Goal: Task Accomplishment & Management: Complete application form

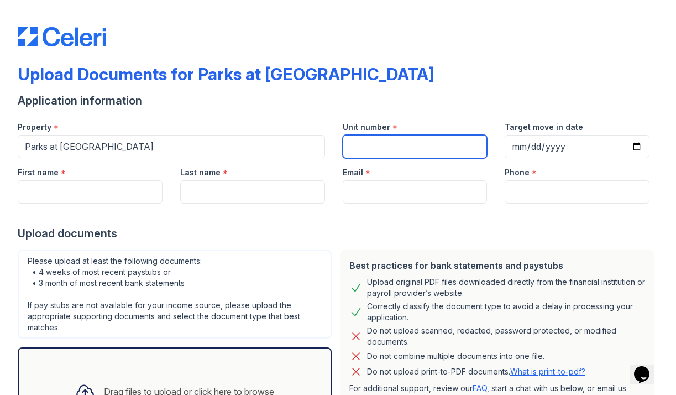
click at [379, 150] on input "Unit number" at bounding box center [415, 146] width 145 height 23
type input "31324"
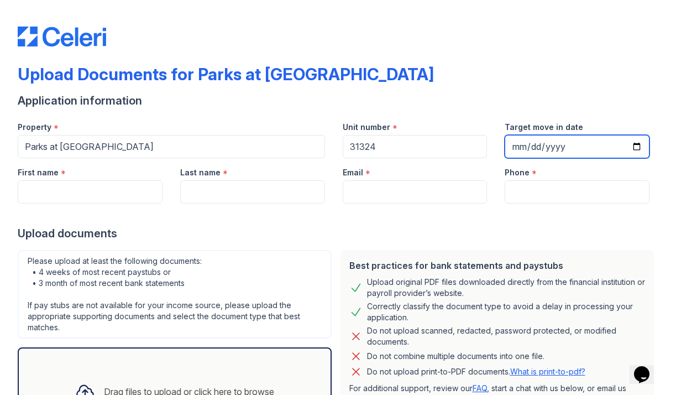
click at [593, 147] on input "Target move in date" at bounding box center [577, 146] width 145 height 23
click at [639, 148] on input "Target move in date" at bounding box center [577, 146] width 145 height 23
type input "[DATE]"
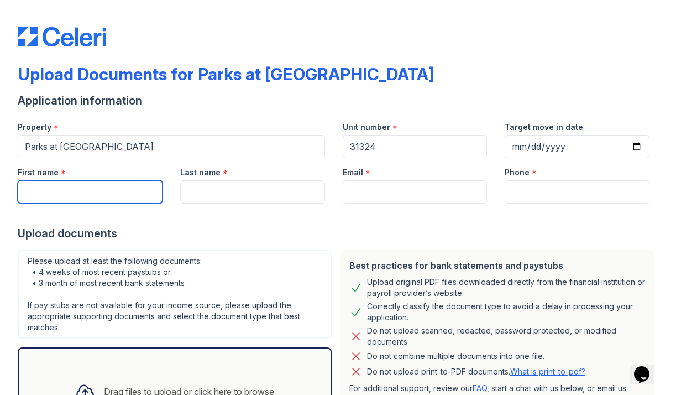
click at [134, 187] on input "First name" at bounding box center [90, 191] width 145 height 23
type input "Amber"
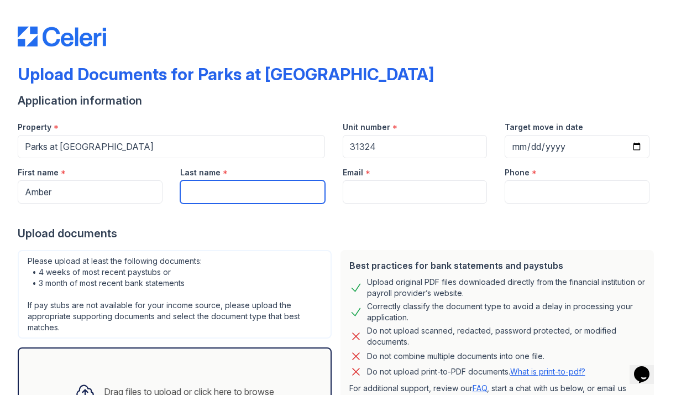
type input "[PERSON_NAME]"
type input "[EMAIL_ADDRESS][DOMAIN_NAME]"
type input "9729897120"
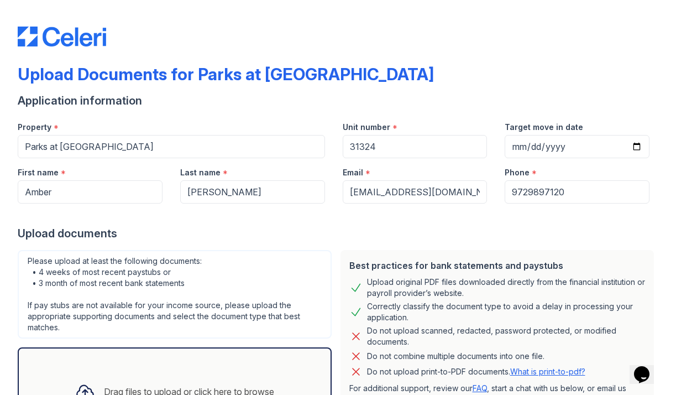
click at [263, 230] on div "Upload documents" at bounding box center [338, 232] width 641 height 15
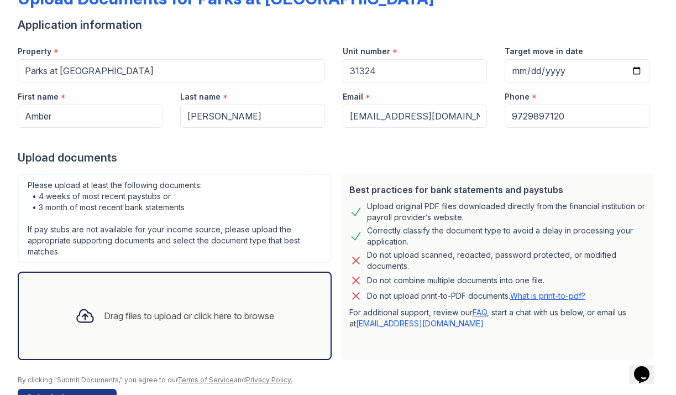
scroll to position [109, 0]
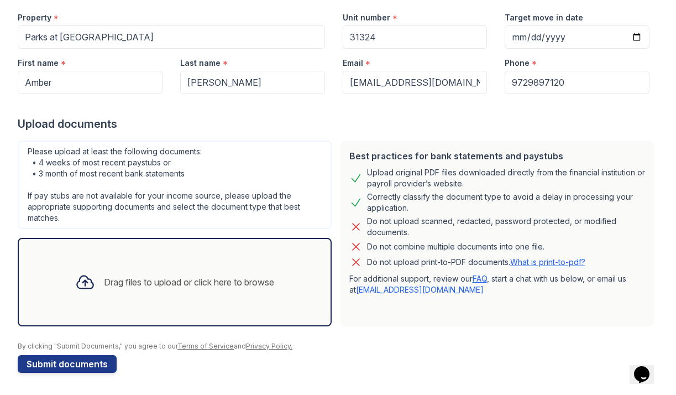
click at [179, 275] on div "Drag files to upload or click here to browse" at bounding box center [174, 282] width 217 height 38
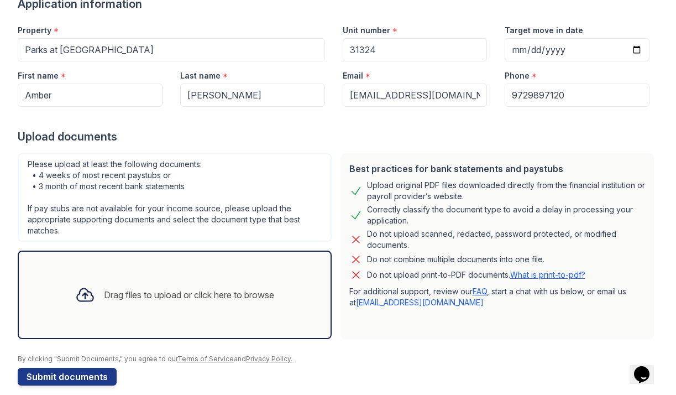
scroll to position [93, 0]
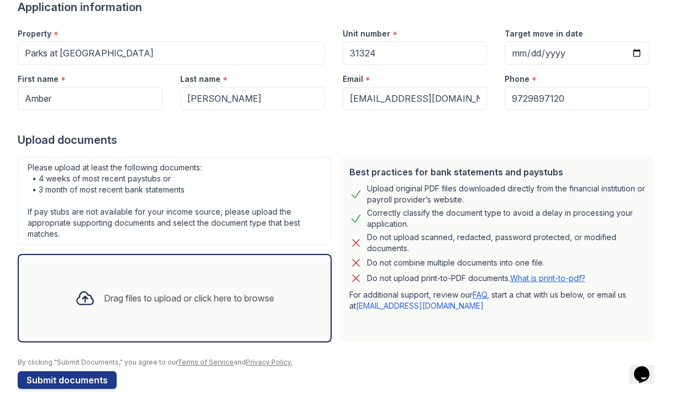
click at [132, 300] on div "Drag files to upload or click here to browse" at bounding box center [189, 297] width 170 height 13
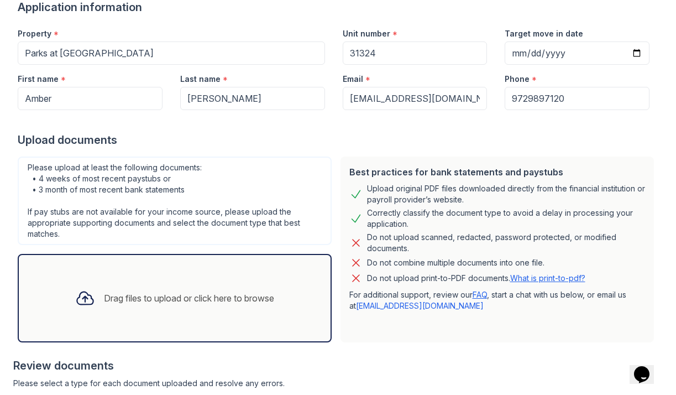
click at [239, 294] on div "Drag files to upload or click here to browse" at bounding box center [189, 297] width 170 height 13
click at [233, 275] on div "Drag files to upload or click here to browse" at bounding box center [175, 298] width 314 height 88
click at [250, 282] on div "Drag files to upload or click here to browse" at bounding box center [174, 298] width 217 height 38
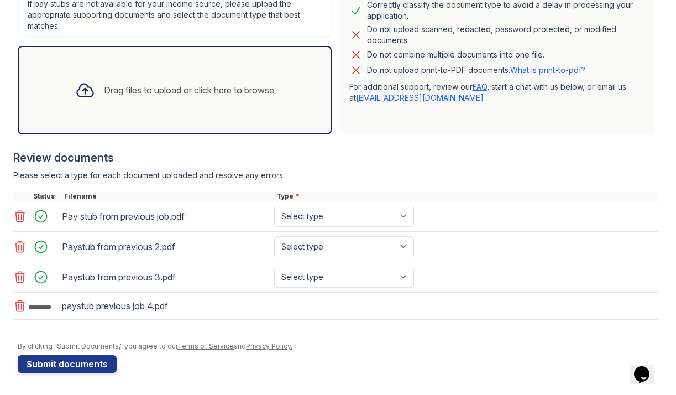
scroll to position [305, 0]
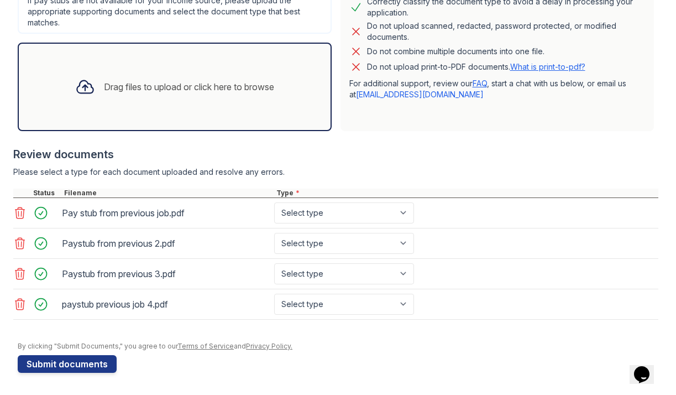
click at [272, 111] on div "Drag files to upload or click here to browse" at bounding box center [175, 87] width 314 height 88
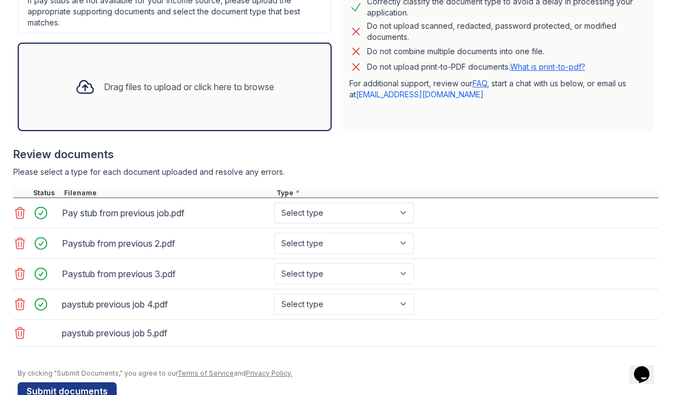
click at [193, 87] on div "Drag files to upload or click here to browse" at bounding box center [189, 86] width 170 height 13
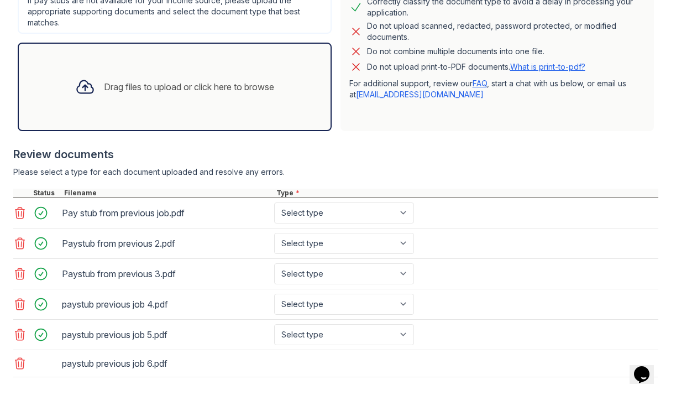
click at [282, 122] on div "Drag files to upload or click here to browse" at bounding box center [175, 87] width 314 height 88
click at [286, 115] on div "Drag files to upload or click here to browse" at bounding box center [175, 87] width 314 height 88
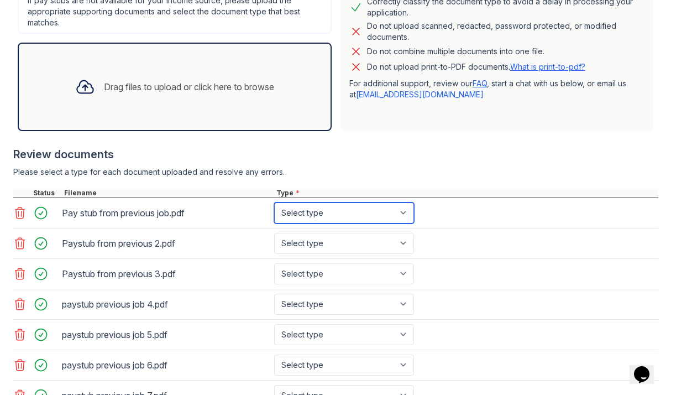
click at [334, 215] on select "Select type Paystub Bank Statement Offer Letter Tax Documents Benefit Award Let…" at bounding box center [344, 212] width 140 height 21
select select "paystub"
click at [274, 202] on select "Select type Paystub Bank Statement Offer Letter Tax Documents Benefit Award Let…" at bounding box center [344, 212] width 140 height 21
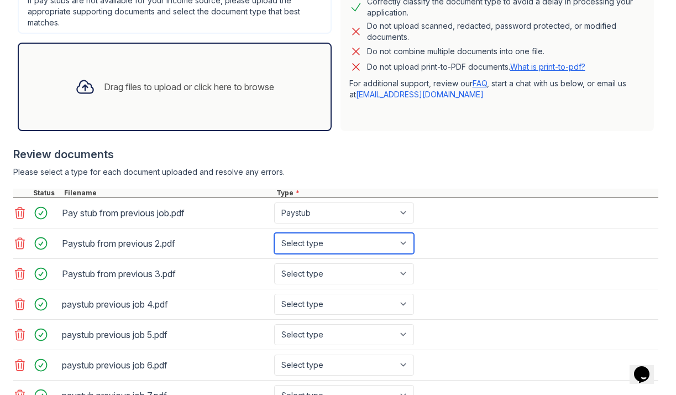
click at [335, 241] on select "Select type Paystub Bank Statement Offer Letter Tax Documents Benefit Award Let…" at bounding box center [344, 243] width 140 height 21
select select "paystub"
click at [274, 233] on select "Select type Paystub Bank Statement Offer Letter Tax Documents Benefit Award Let…" at bounding box center [344, 243] width 140 height 21
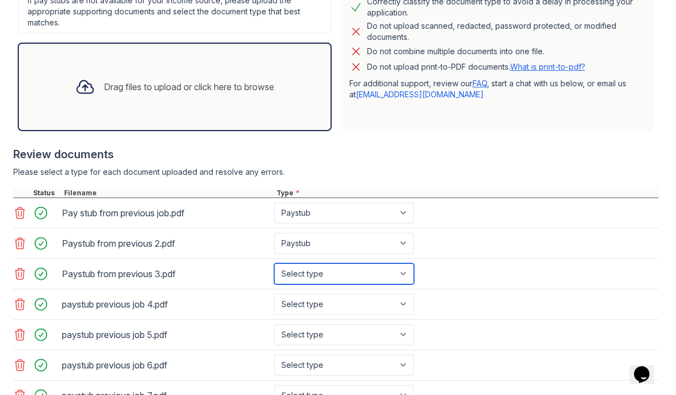
click at [335, 270] on select "Select type Paystub Bank Statement Offer Letter Tax Documents Benefit Award Let…" at bounding box center [344, 273] width 140 height 21
select select "paystub"
click at [274, 263] on select "Select type Paystub Bank Statement Offer Letter Tax Documents Benefit Award Let…" at bounding box center [344, 273] width 140 height 21
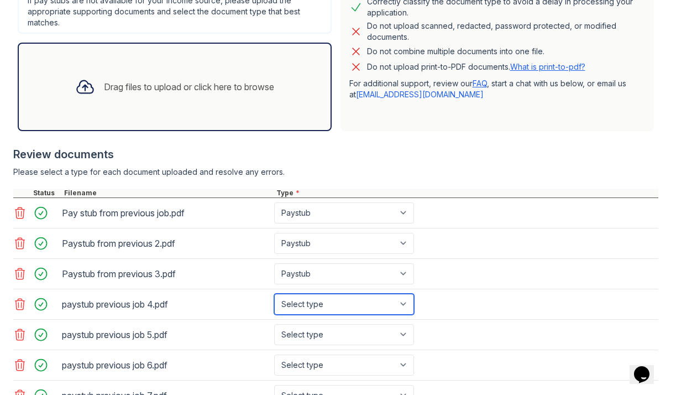
click at [333, 307] on select "Select type Paystub Bank Statement Offer Letter Tax Documents Benefit Award Let…" at bounding box center [344, 303] width 140 height 21
select select "paystub"
click at [274, 293] on select "Select type Paystub Bank Statement Offer Letter Tax Documents Benefit Award Let…" at bounding box center [344, 303] width 140 height 21
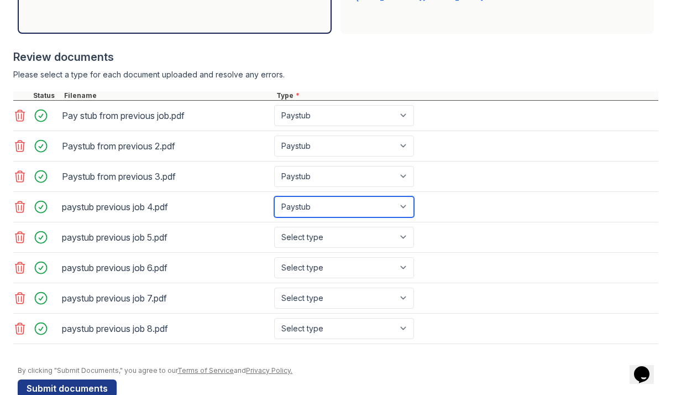
scroll to position [403, 0]
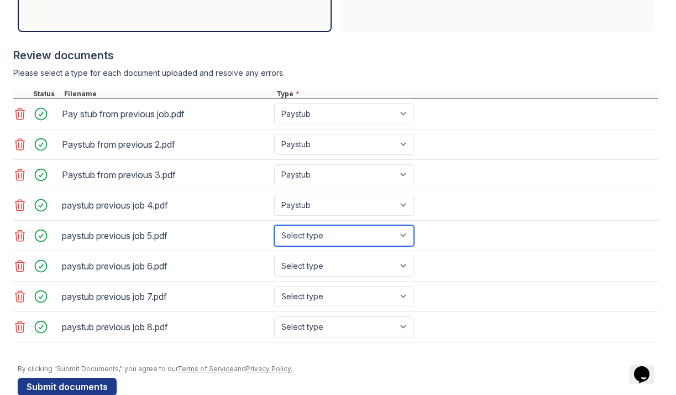
click at [342, 240] on select "Select type Paystub Bank Statement Offer Letter Tax Documents Benefit Award Let…" at bounding box center [344, 235] width 140 height 21
select select "paystub"
click at [274, 225] on select "Select type Paystub Bank Statement Offer Letter Tax Documents Benefit Award Let…" at bounding box center [344, 235] width 140 height 21
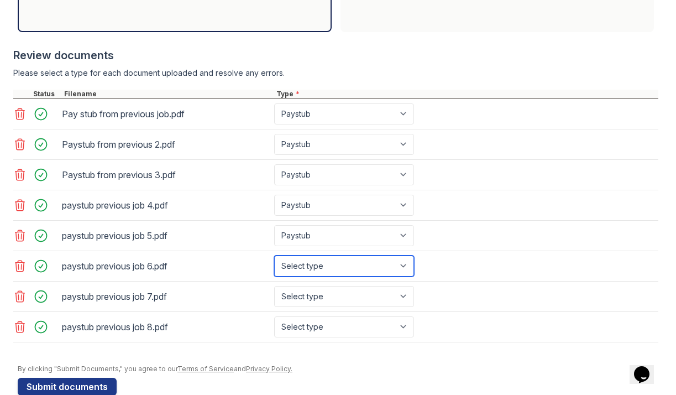
click at [337, 267] on select "Select type Paystub Bank Statement Offer Letter Tax Documents Benefit Award Let…" at bounding box center [344, 265] width 140 height 21
select select "paystub"
click at [274, 255] on select "Select type Paystub Bank Statement Offer Letter Tax Documents Benefit Award Let…" at bounding box center [344, 265] width 140 height 21
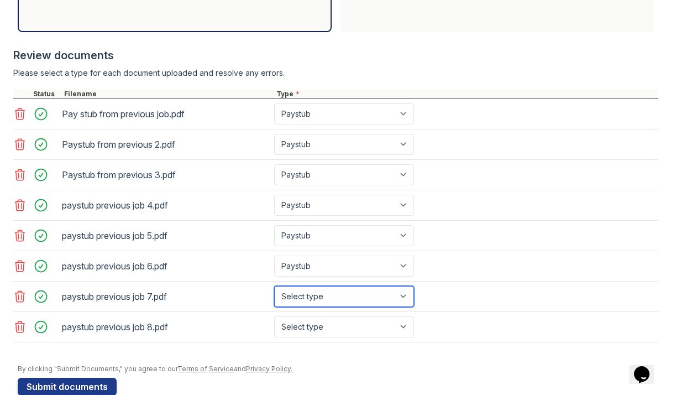
click at [330, 293] on select "Select type Paystub Bank Statement Offer Letter Tax Documents Benefit Award Let…" at bounding box center [344, 296] width 140 height 21
select select "paystub"
click at [274, 286] on select "Select type Paystub Bank Statement Offer Letter Tax Documents Benefit Award Let…" at bounding box center [344, 296] width 140 height 21
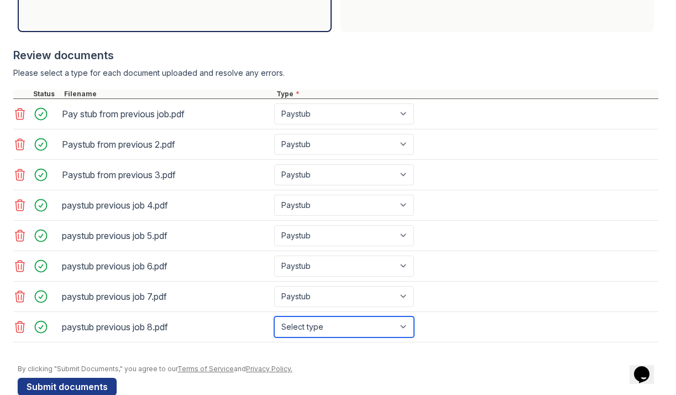
click at [326, 330] on select "Select type Paystub Bank Statement Offer Letter Tax Documents Benefit Award Let…" at bounding box center [344, 326] width 140 height 21
select select "paystub"
click at [274, 316] on select "Select type Paystub Bank Statement Offer Letter Tax Documents Benefit Award Let…" at bounding box center [344, 326] width 140 height 21
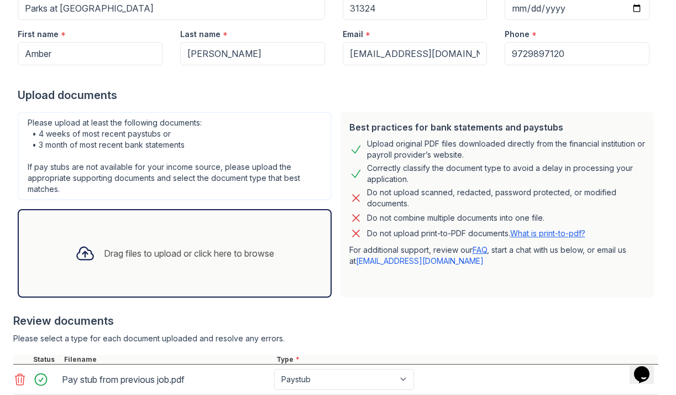
scroll to position [131, 0]
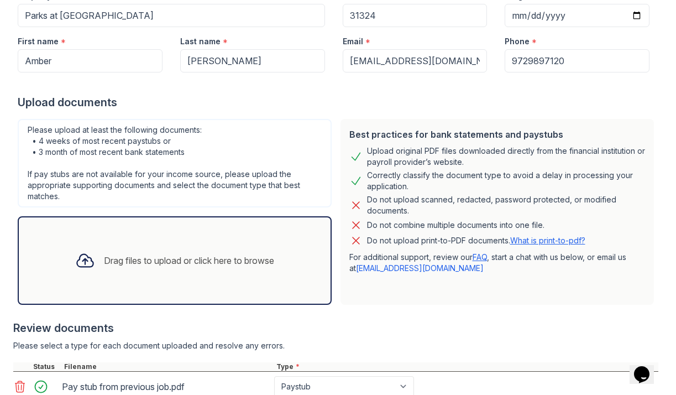
click at [208, 227] on div "Drag files to upload or click here to browse" at bounding box center [175, 260] width 314 height 88
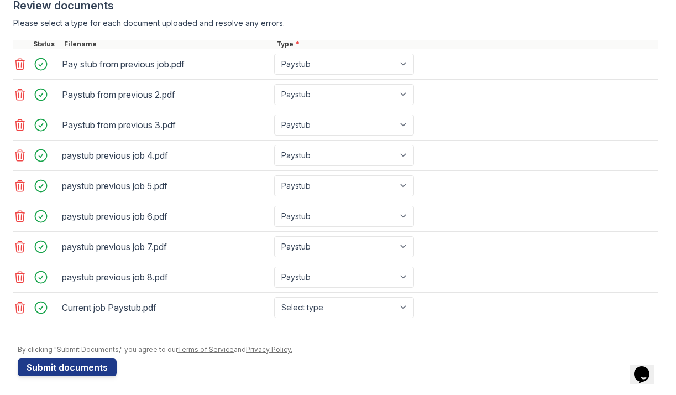
scroll to position [457, 0]
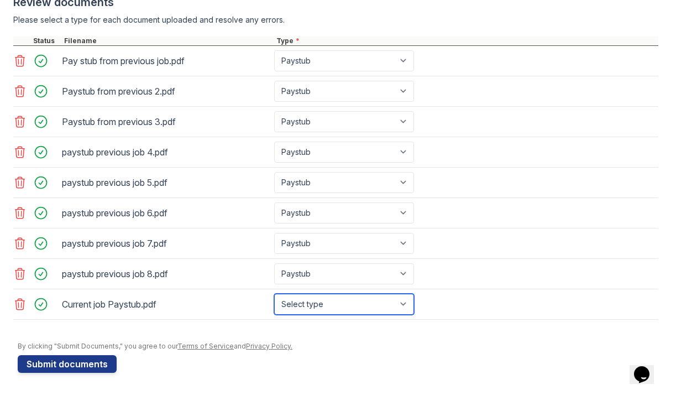
click at [346, 307] on select "Select type Paystub Bank Statement Offer Letter Tax Documents Benefit Award Let…" at bounding box center [344, 303] width 140 height 21
select select "paystub"
click at [274, 293] on select "Select type Paystub Bank Statement Offer Letter Tax Documents Benefit Award Let…" at bounding box center [344, 303] width 140 height 21
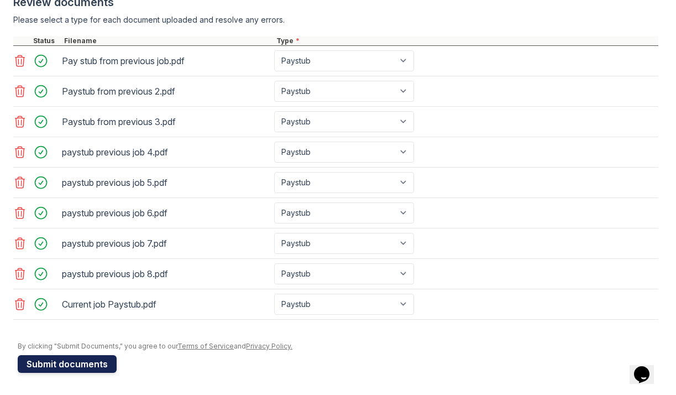
click at [85, 368] on button "Submit documents" at bounding box center [67, 364] width 99 height 18
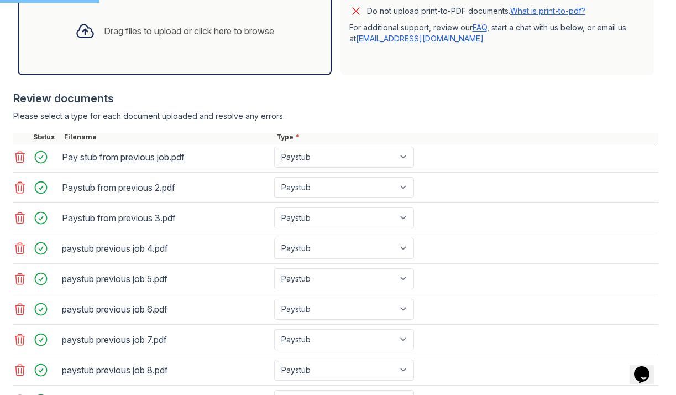
scroll to position [391, 0]
